Goal: Task Accomplishment & Management: Use online tool/utility

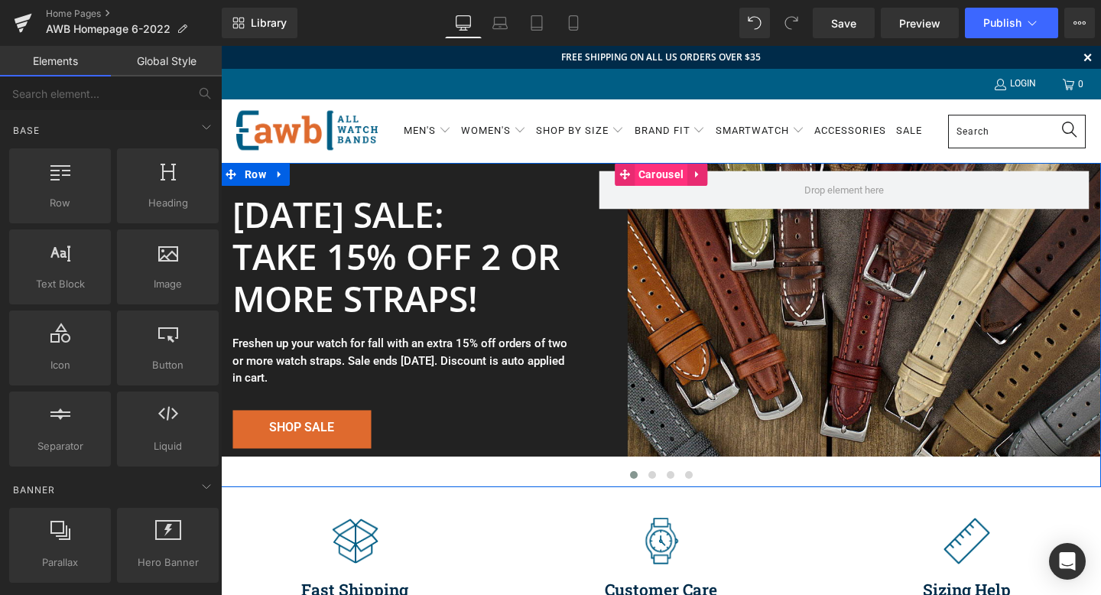
click at [657, 171] on span "Carousel" at bounding box center [660, 174] width 53 height 23
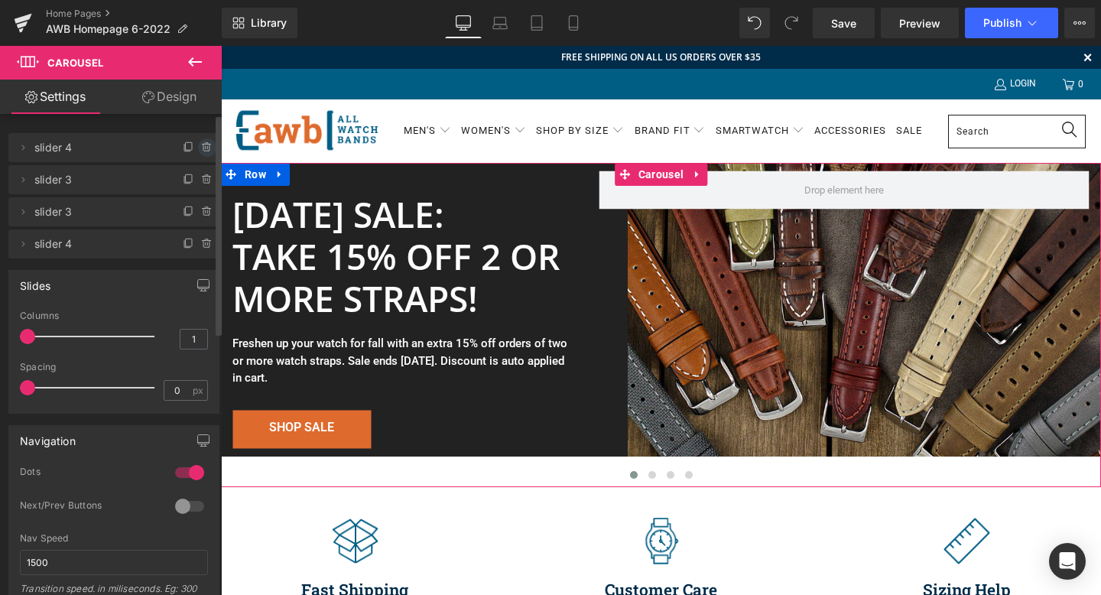
click at [201, 144] on icon at bounding box center [207, 147] width 12 height 12
click at [188, 148] on button "Delete" at bounding box center [191, 148] width 48 height 20
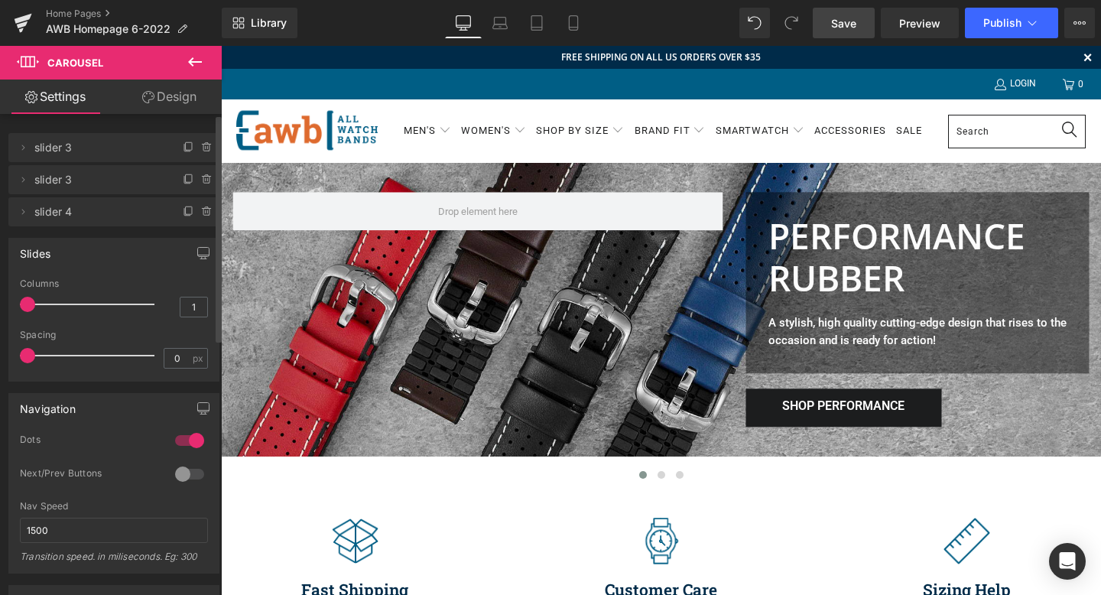
click at [851, 28] on span "Save" at bounding box center [843, 23] width 25 height 16
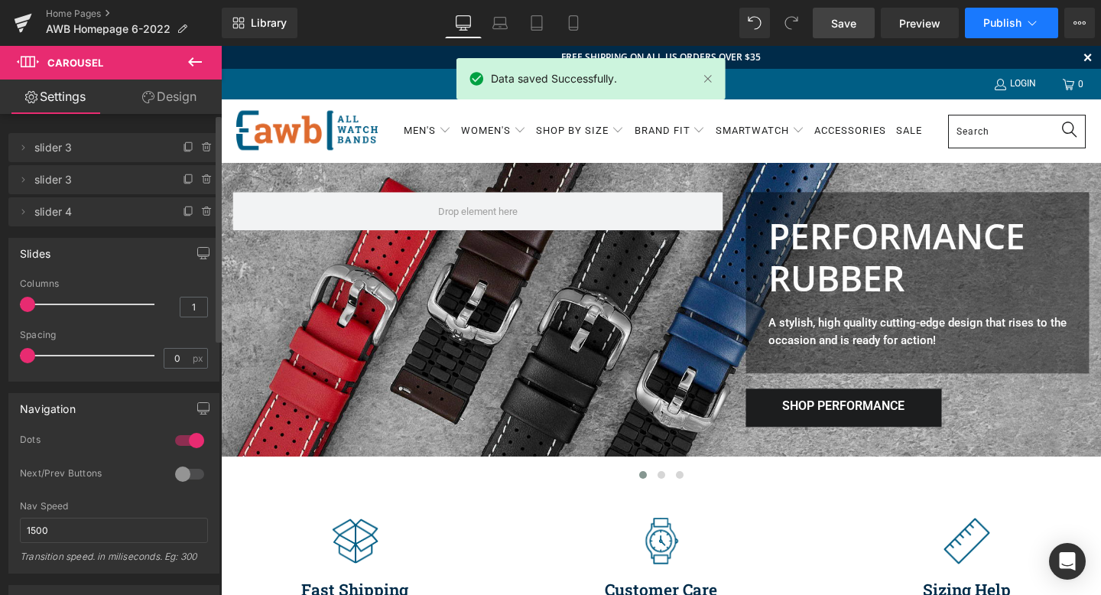
click at [997, 19] on span "Publish" at bounding box center [1002, 23] width 38 height 12
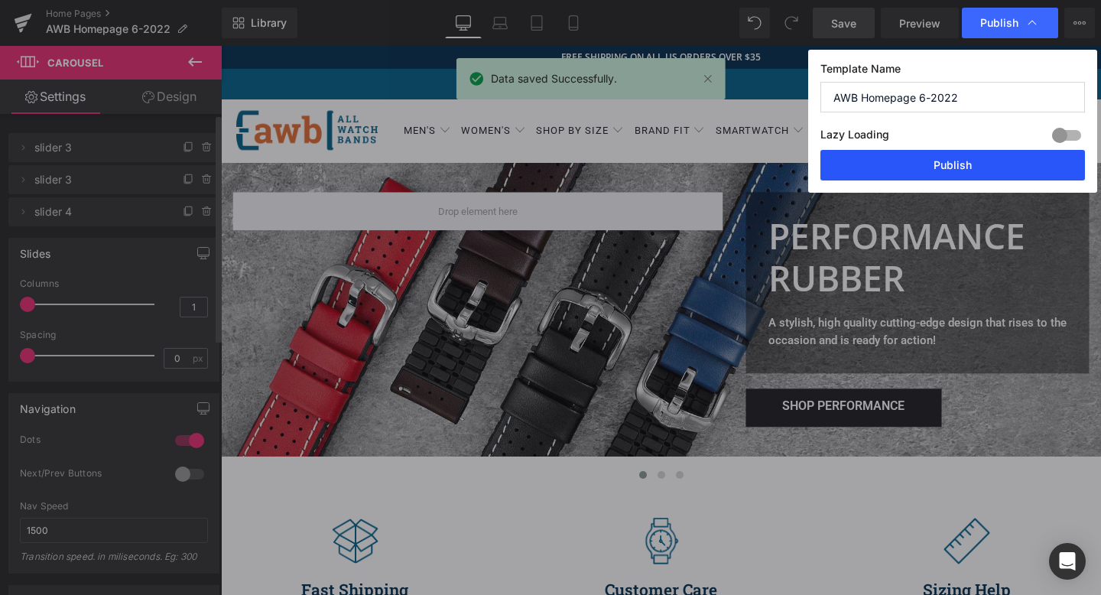
click at [951, 164] on button "Publish" at bounding box center [952, 165] width 264 height 31
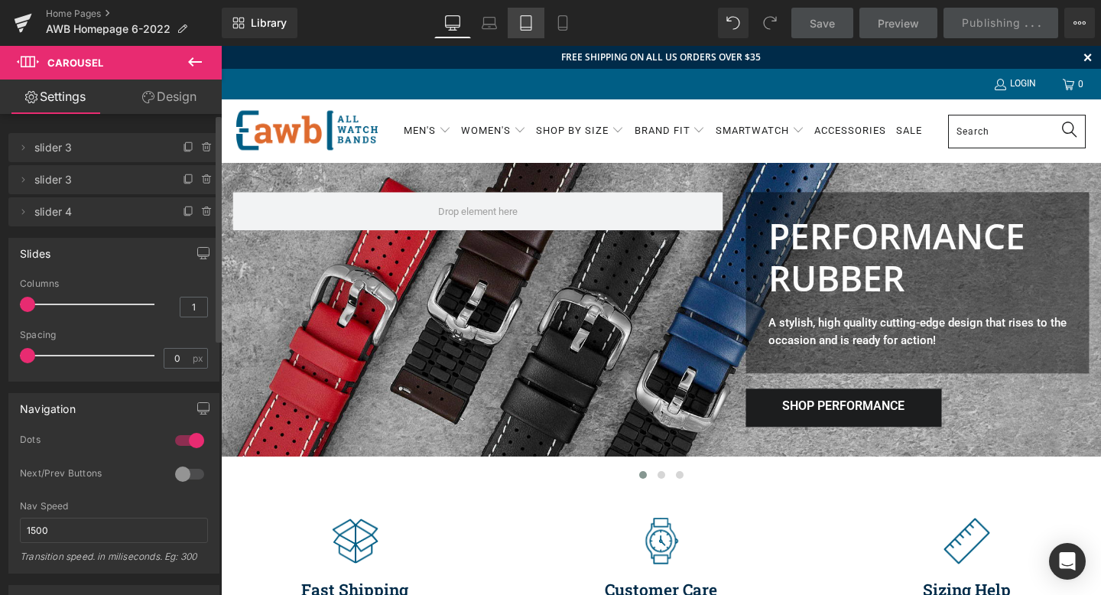
click at [527, 24] on icon at bounding box center [525, 22] width 15 height 15
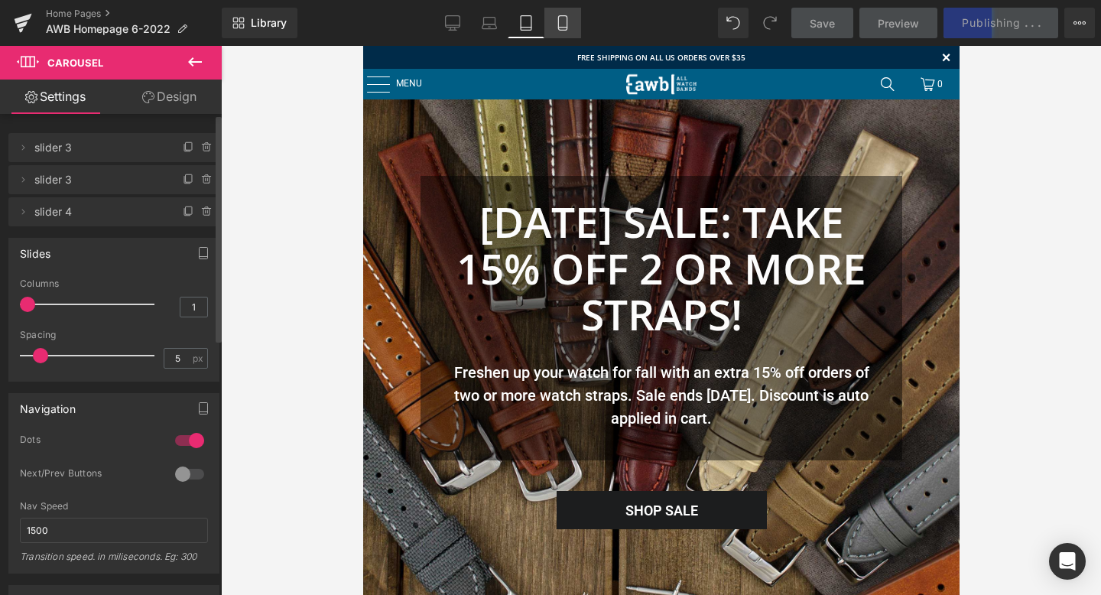
click at [562, 24] on icon at bounding box center [562, 22] width 15 height 15
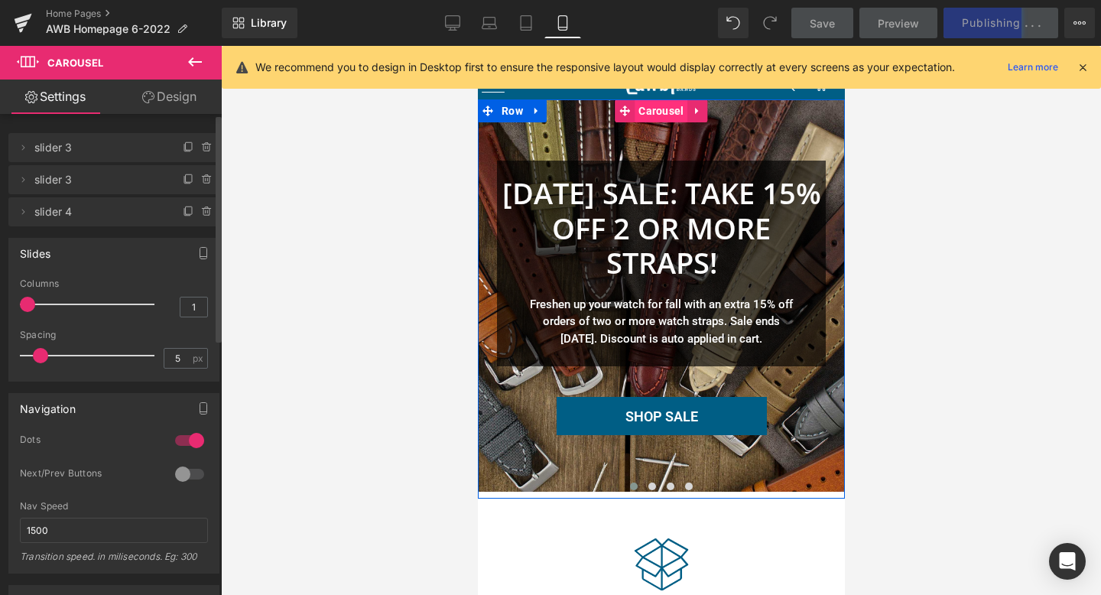
click at [651, 115] on span "Carousel" at bounding box center [660, 110] width 53 height 23
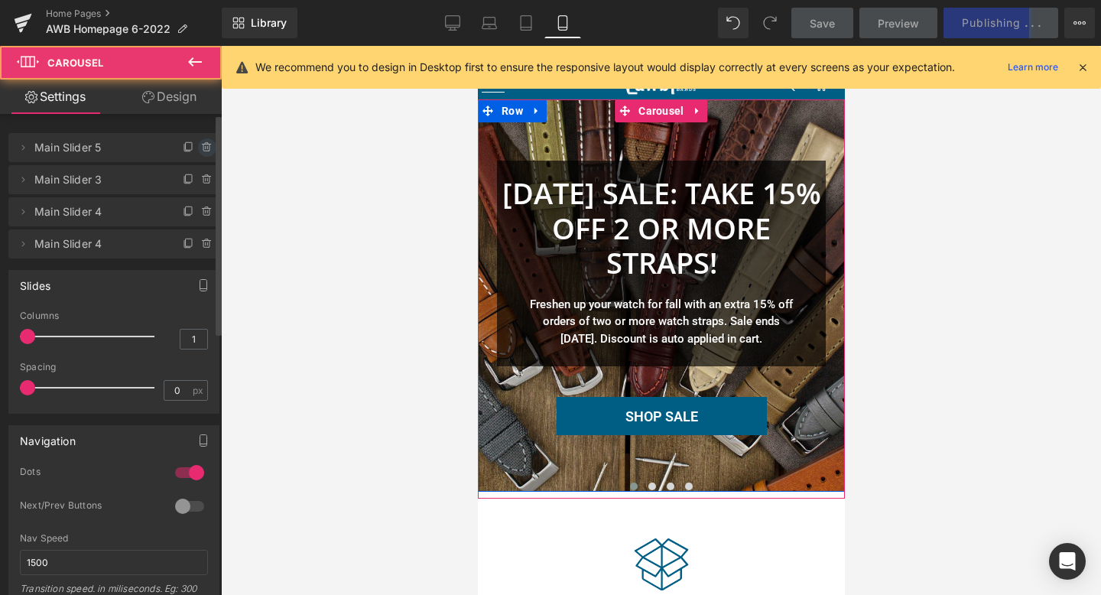
click at [201, 144] on icon at bounding box center [207, 147] width 12 height 12
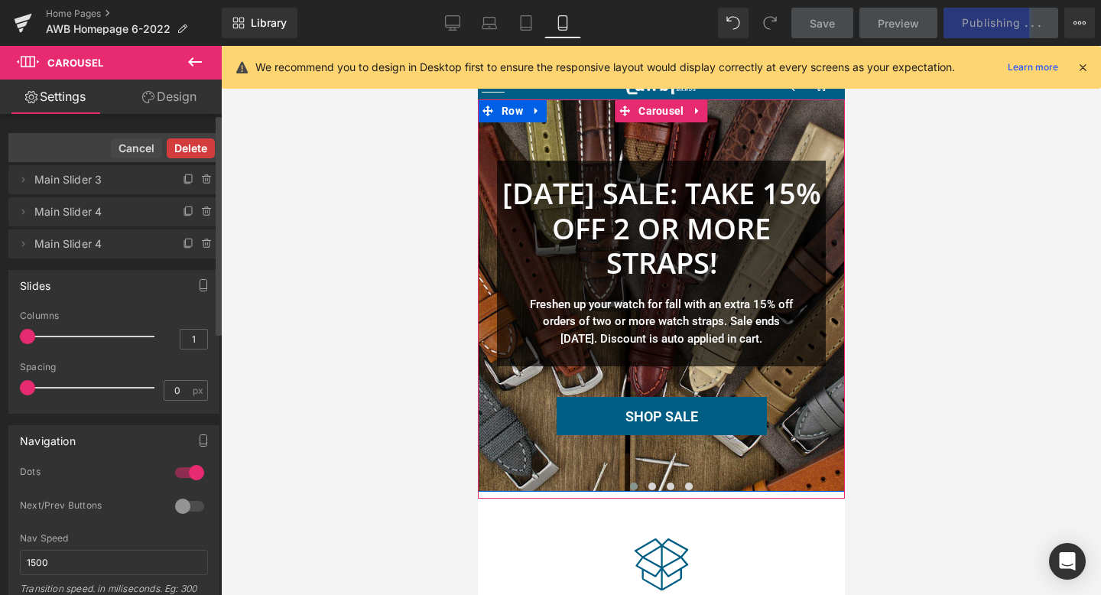
click at [191, 147] on button "Delete" at bounding box center [191, 148] width 48 height 20
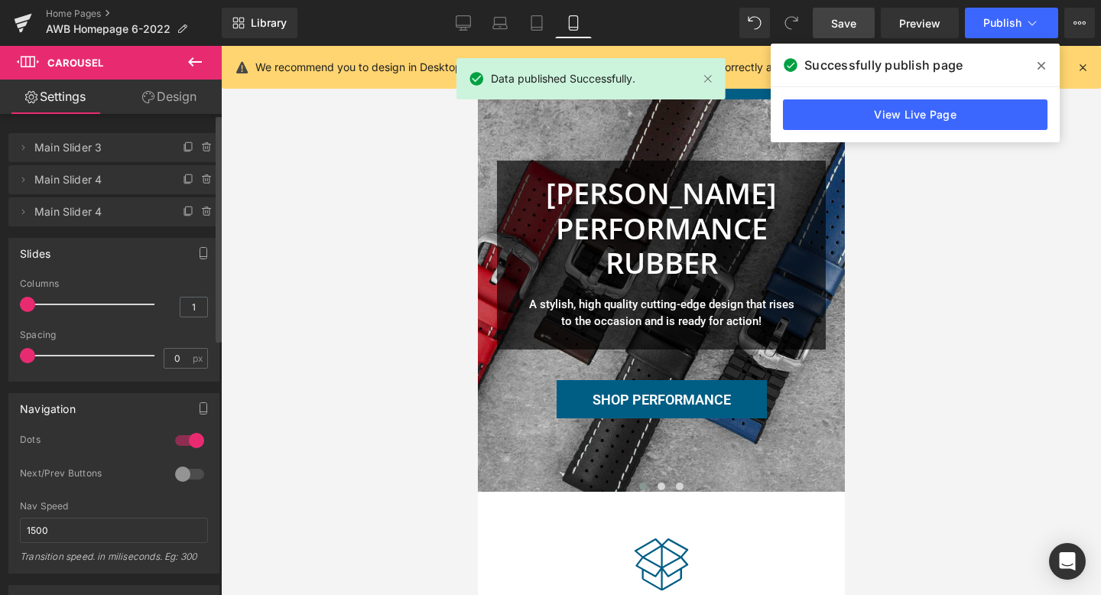
click at [840, 21] on span "Save" at bounding box center [843, 23] width 25 height 16
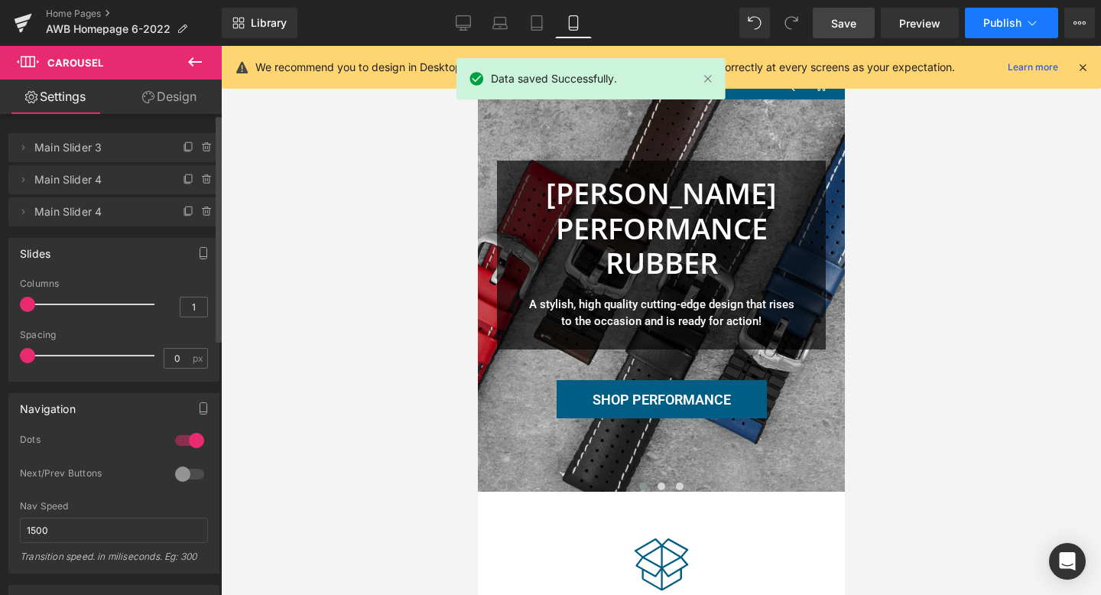
click at [1007, 21] on span "Publish" at bounding box center [1002, 23] width 38 height 12
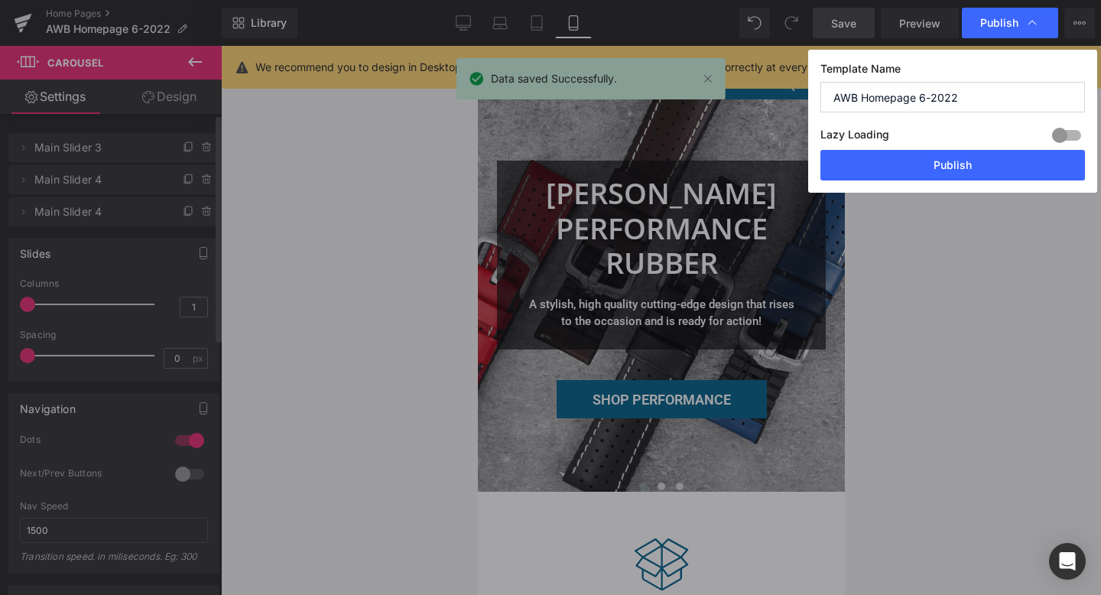
click at [953, 165] on button "Publish" at bounding box center [952, 165] width 264 height 31
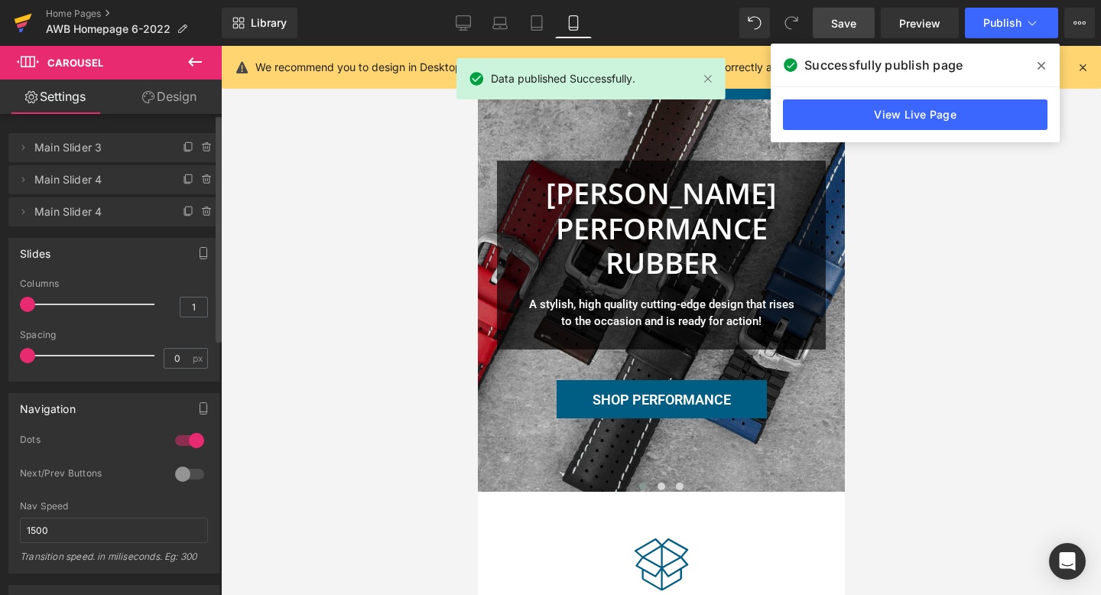
click at [21, 18] on icon at bounding box center [24, 19] width 18 height 10
